Goal: Task Accomplishment & Management: Use online tool/utility

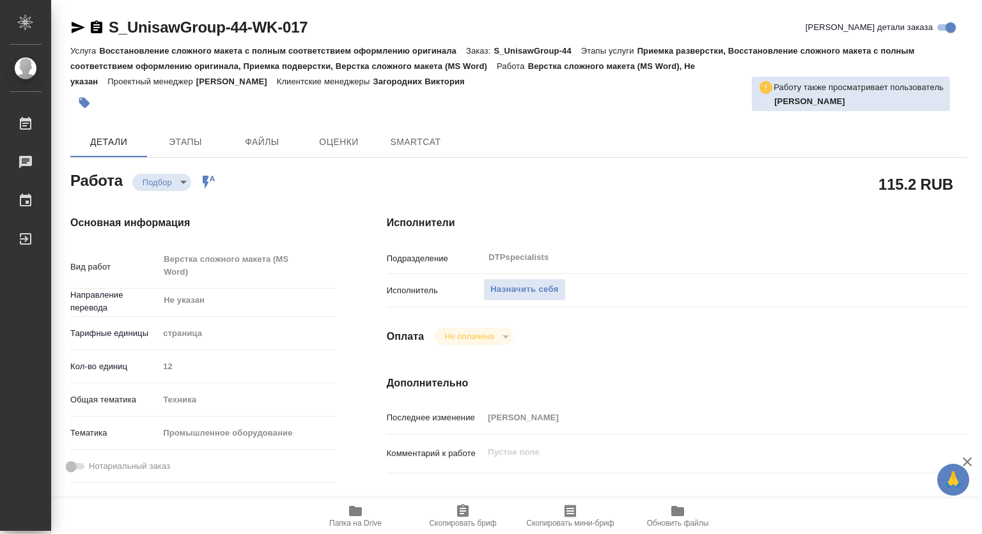
type textarea "x"
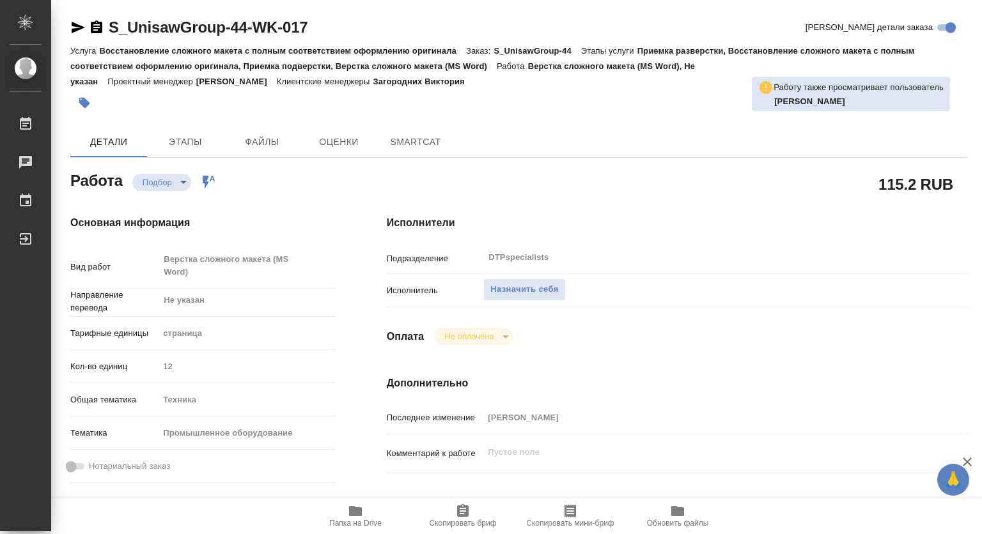
type textarea "x"
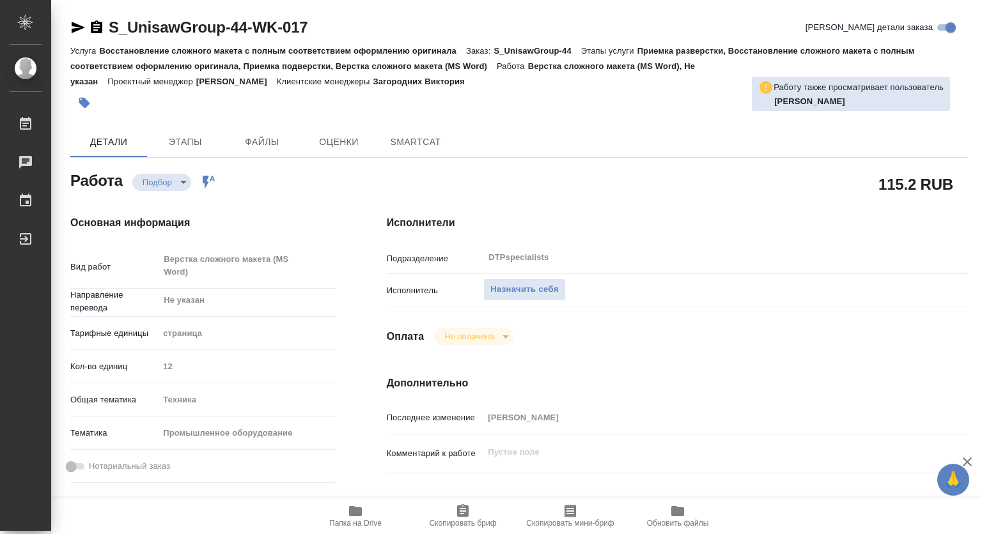
type textarea "x"
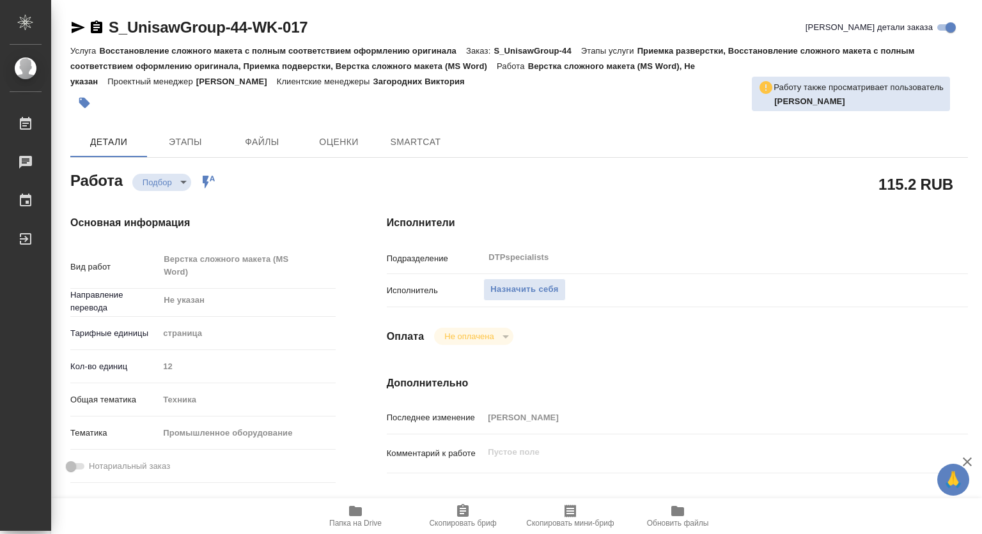
type textarea "x"
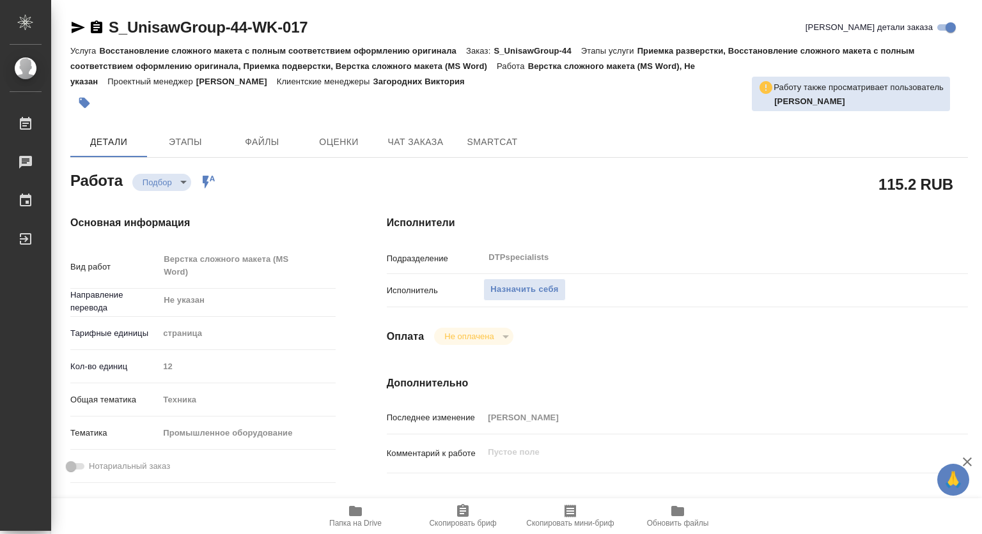
scroll to position [192, 0]
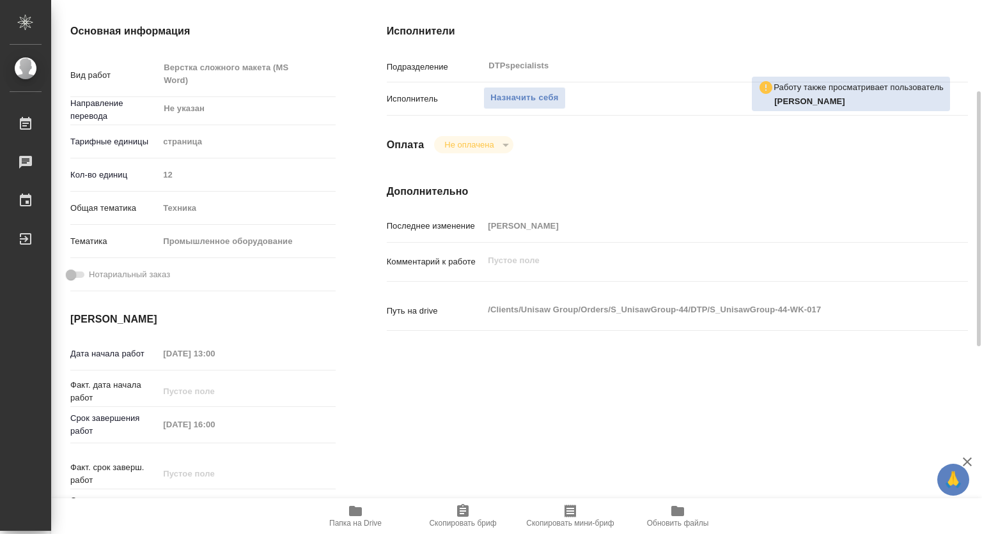
type textarea "x"
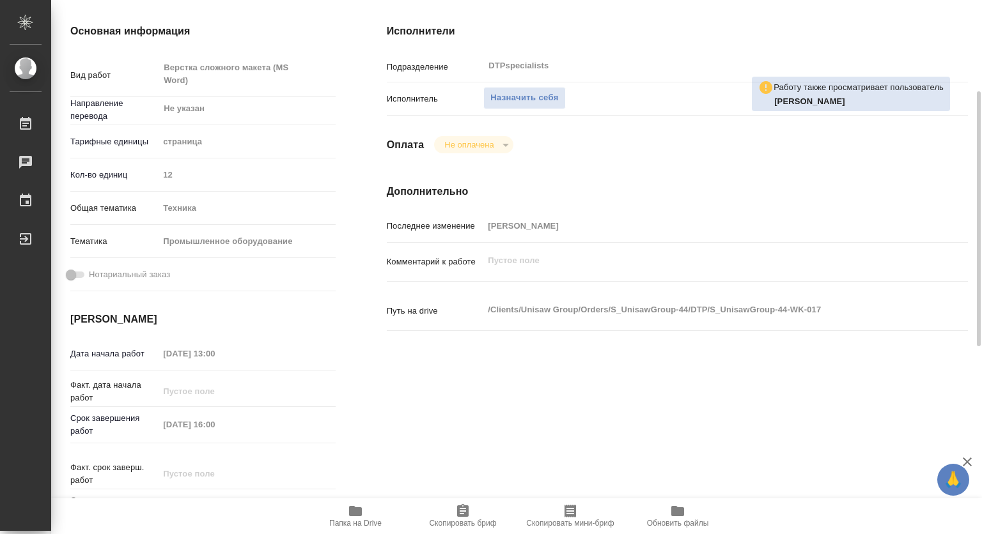
type textarea "x"
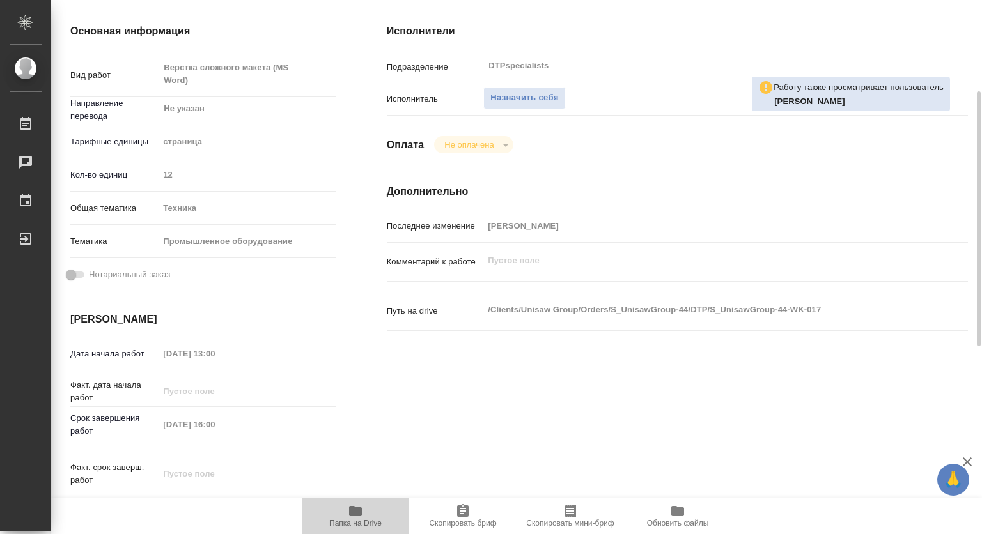
click at [360, 511] on icon "button" at bounding box center [355, 511] width 13 height 10
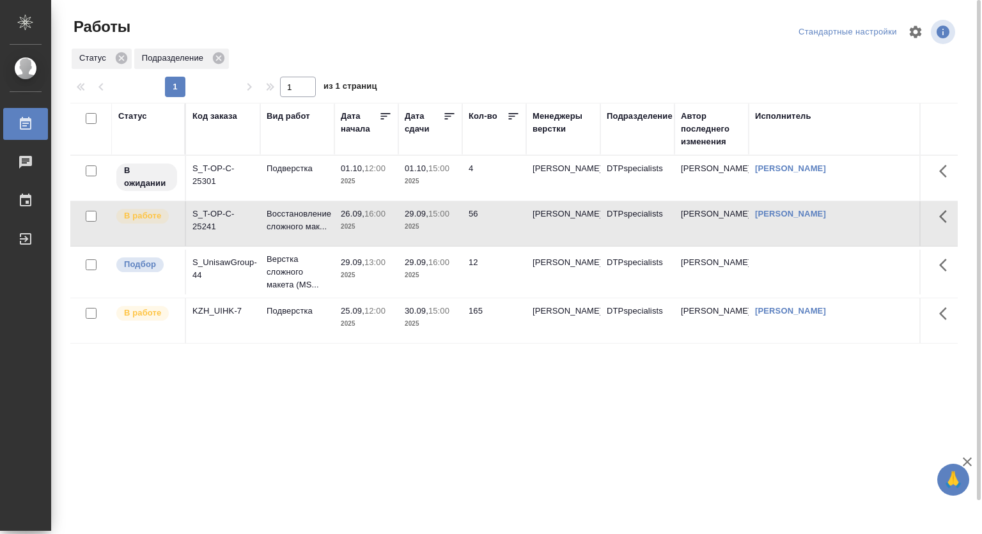
click at [429, 449] on div "Статус Код заказа Вид работ Дата начала Дата сдачи Кол-во Менеджеры верстки Под…" at bounding box center [513, 333] width 887 height 460
